Goal: Navigation & Orientation: Find specific page/section

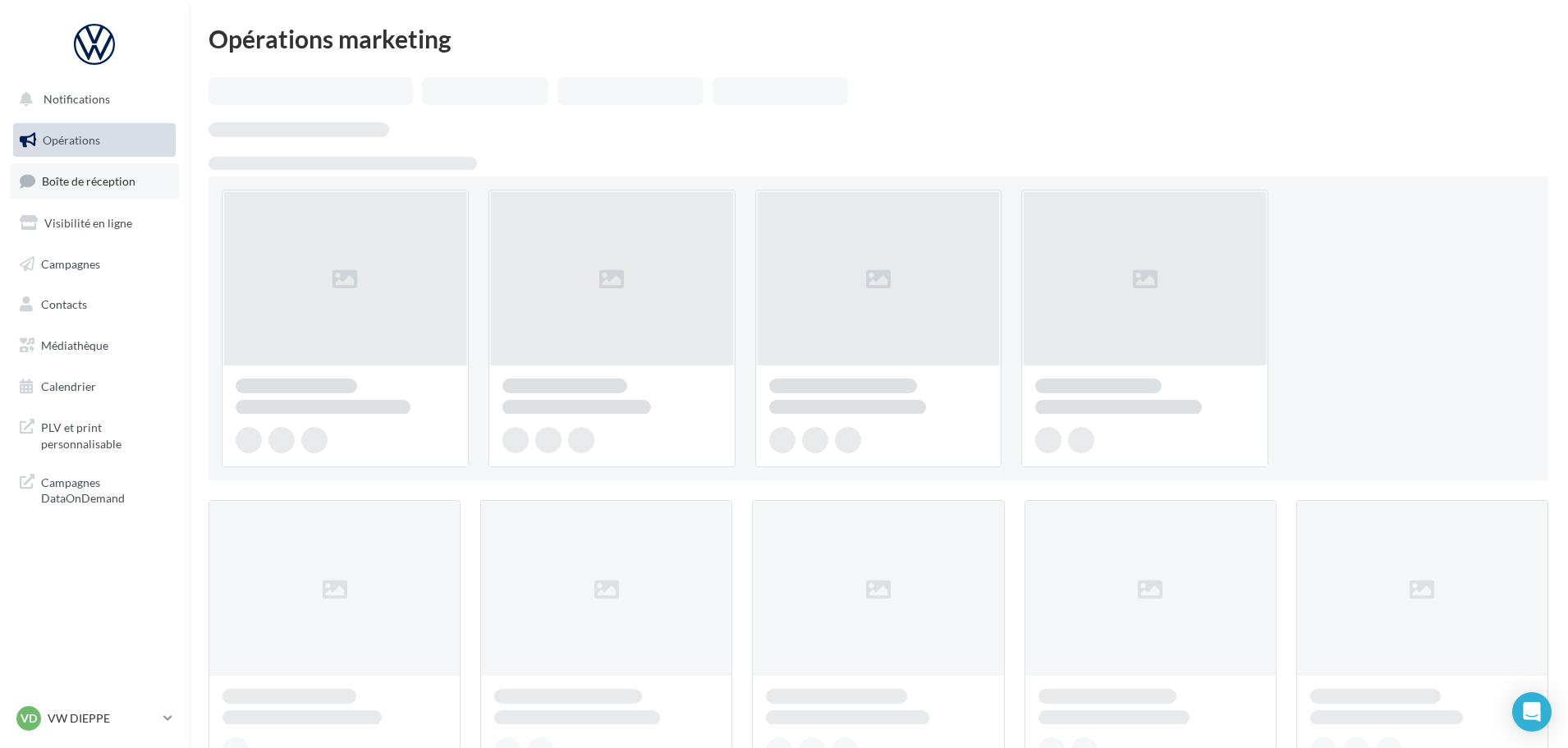
click at [98, 178] on span "Boîte de réception" at bounding box center [88, 181] width 94 height 14
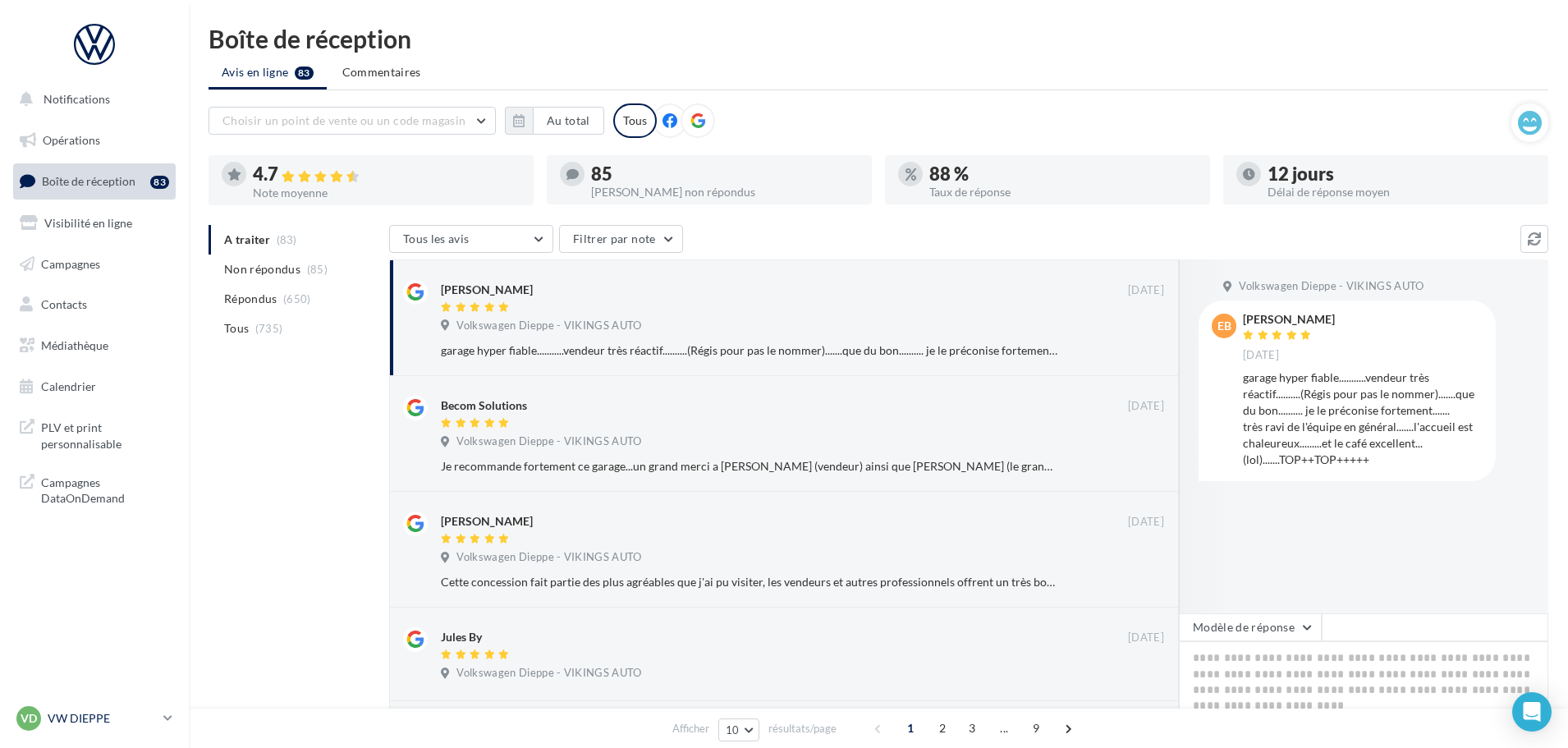
click at [108, 717] on p "VW DIEPPE" at bounding box center [102, 719] width 109 height 16
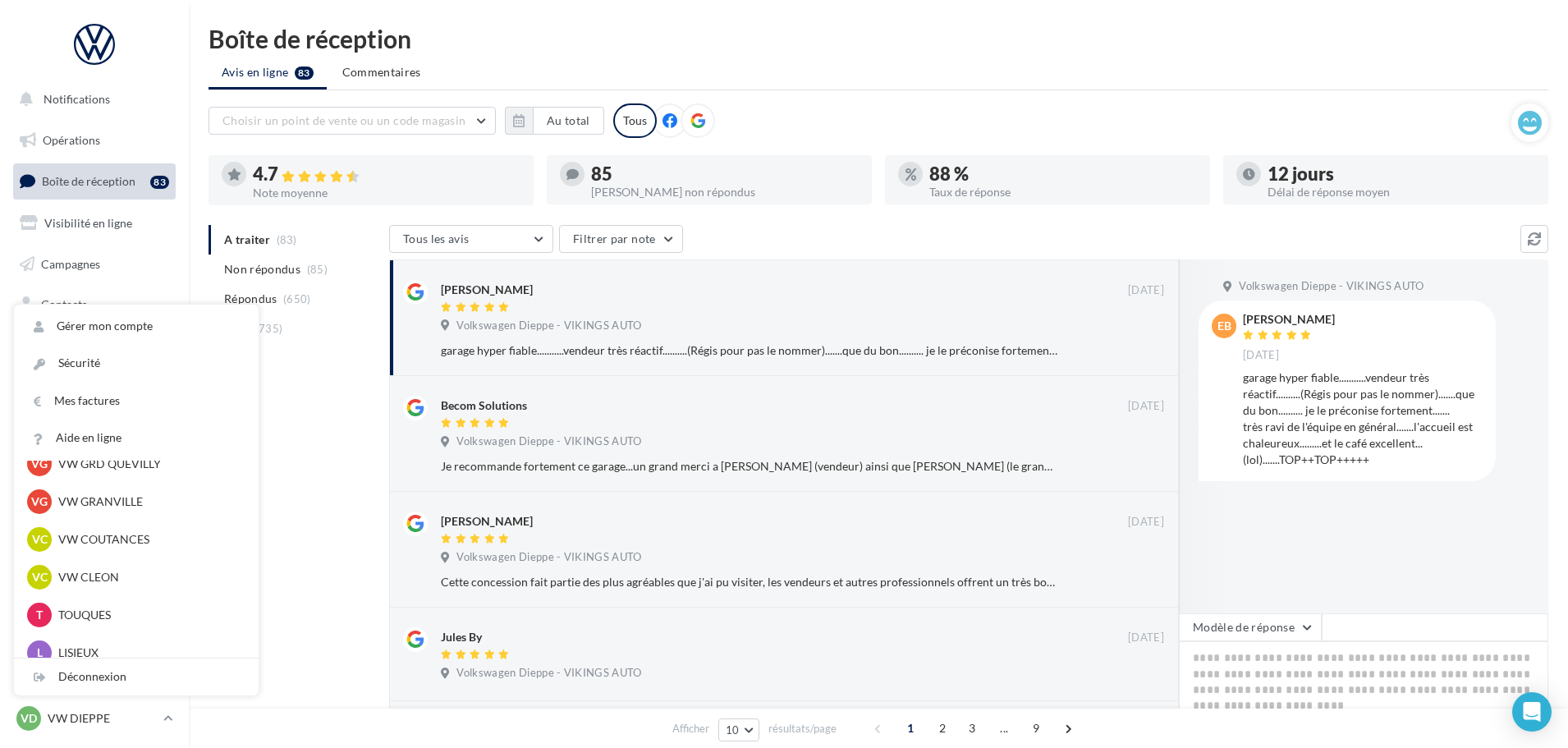
scroll to position [410, 0]
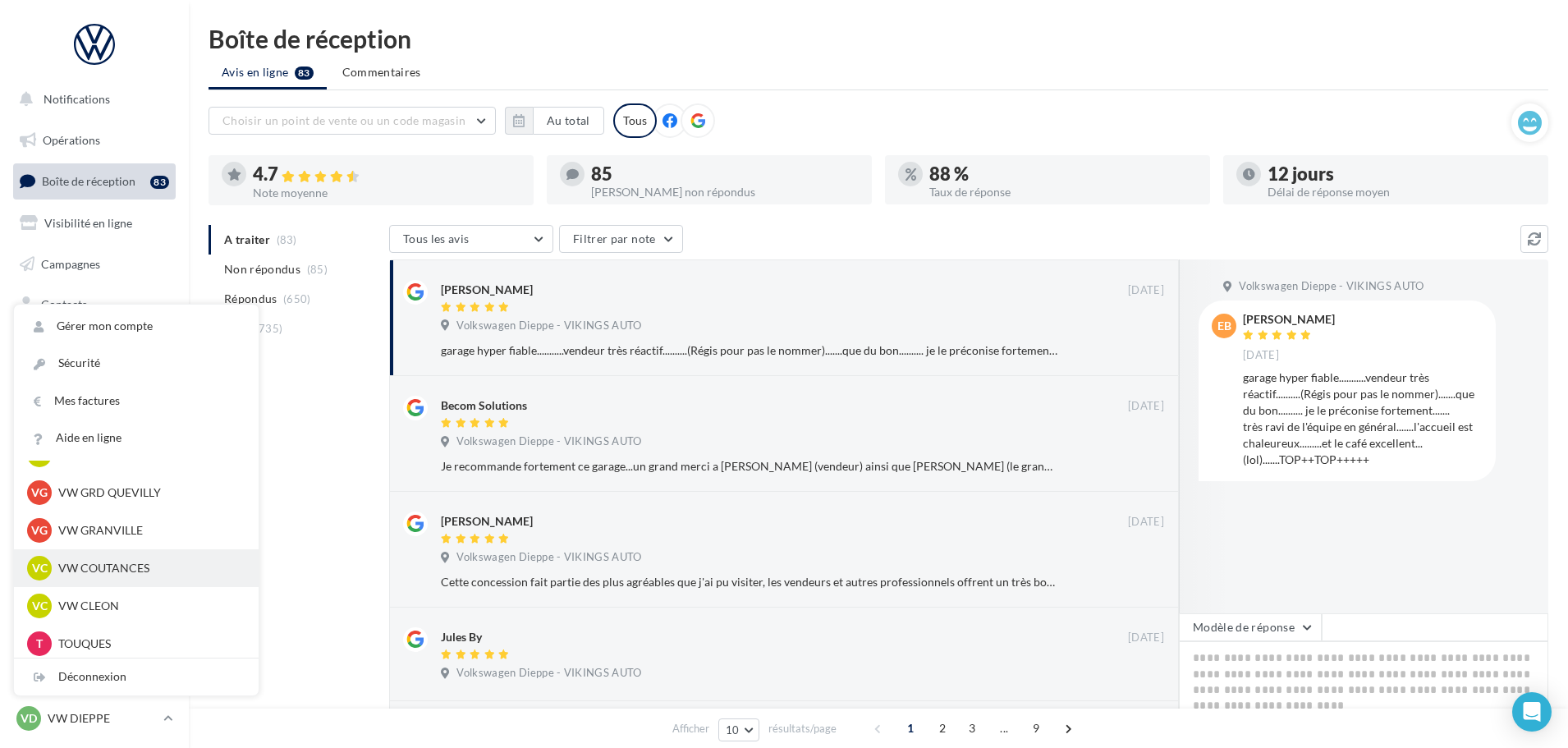
click at [116, 569] on p "VW COUTANCES" at bounding box center [149, 568] width 181 height 16
